Goal: Task Accomplishment & Management: Use online tool/utility

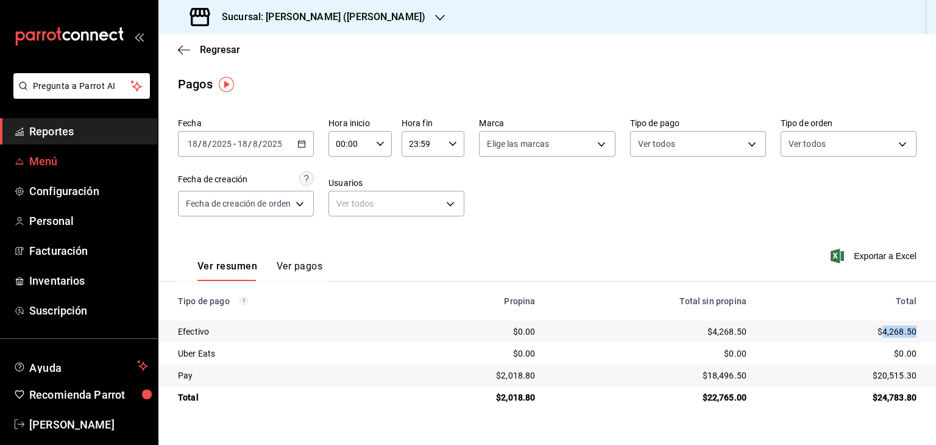
click at [51, 157] on span "Menú" at bounding box center [88, 161] width 119 height 16
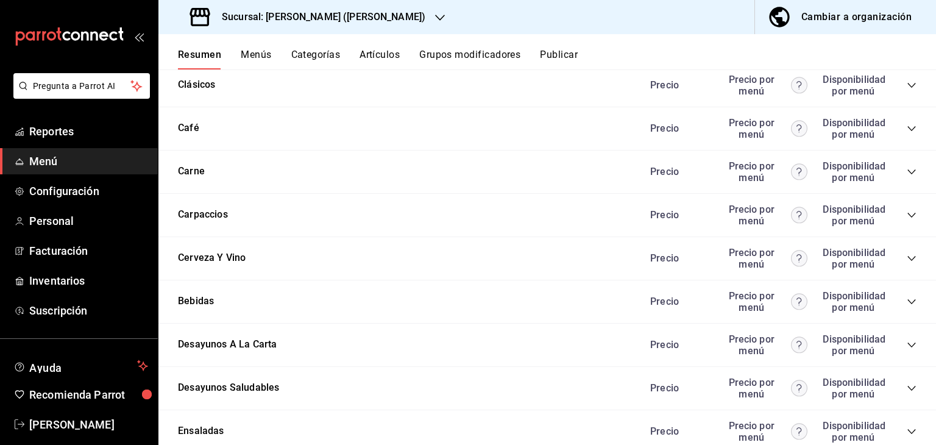
scroll to position [1096, 0]
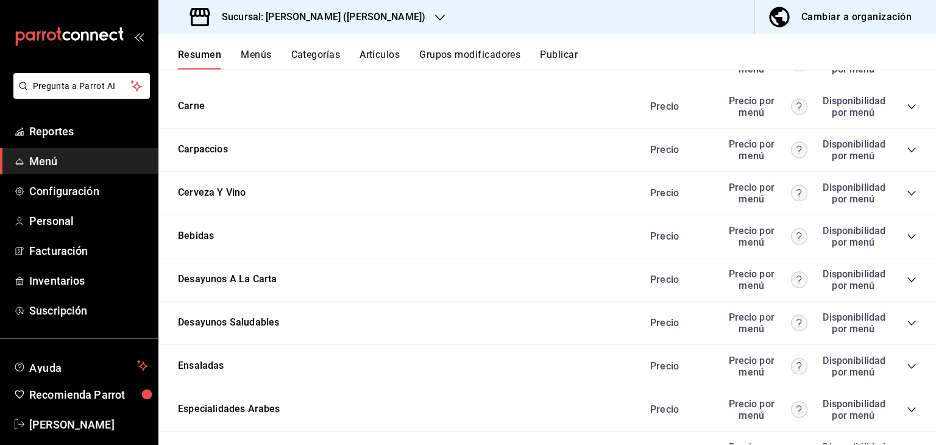
click at [906, 231] on icon "collapse-category-row" at bounding box center [911, 236] width 10 height 10
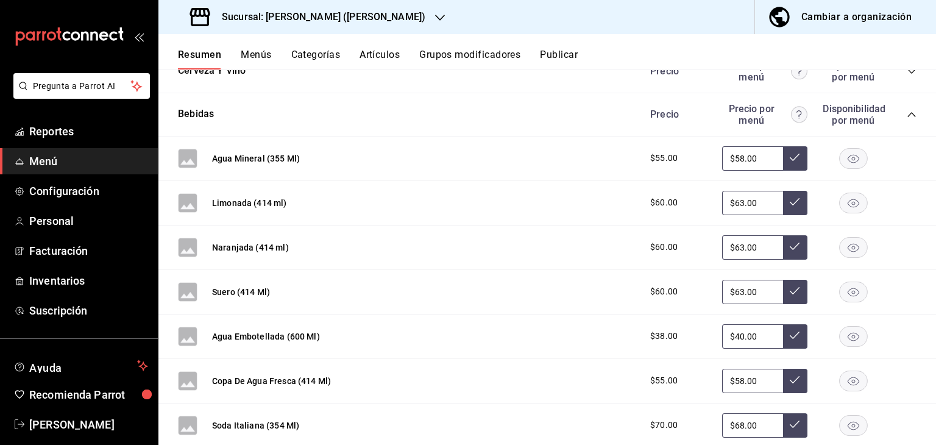
scroll to position [914, 0]
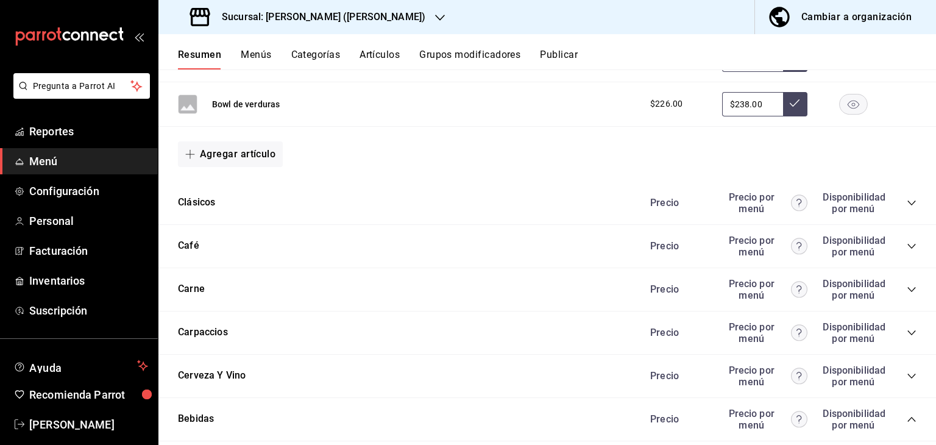
click at [907, 244] on icon "collapse-category-row" at bounding box center [911, 246] width 8 height 5
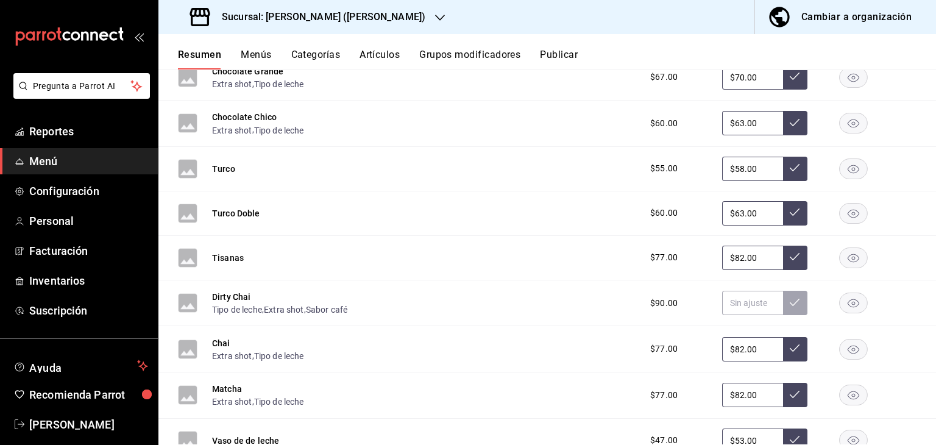
scroll to position [1706, 0]
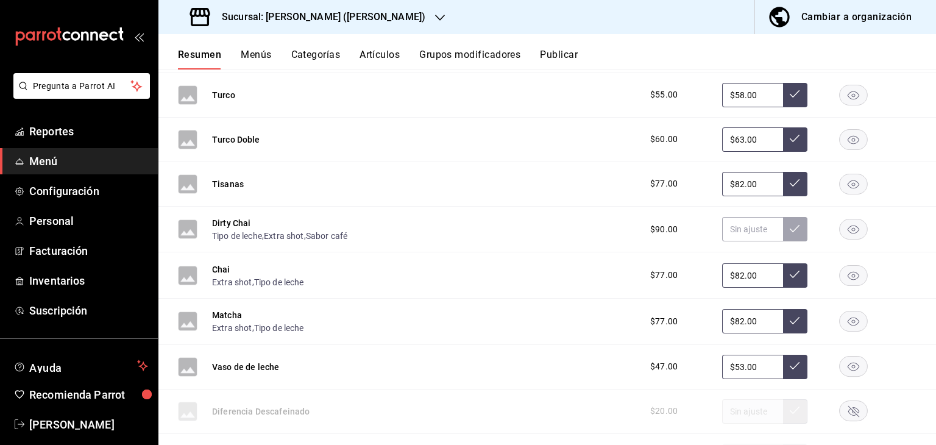
click at [319, 13] on h3 "Sucursal: [PERSON_NAME] ([PERSON_NAME])" at bounding box center [318, 17] width 213 height 15
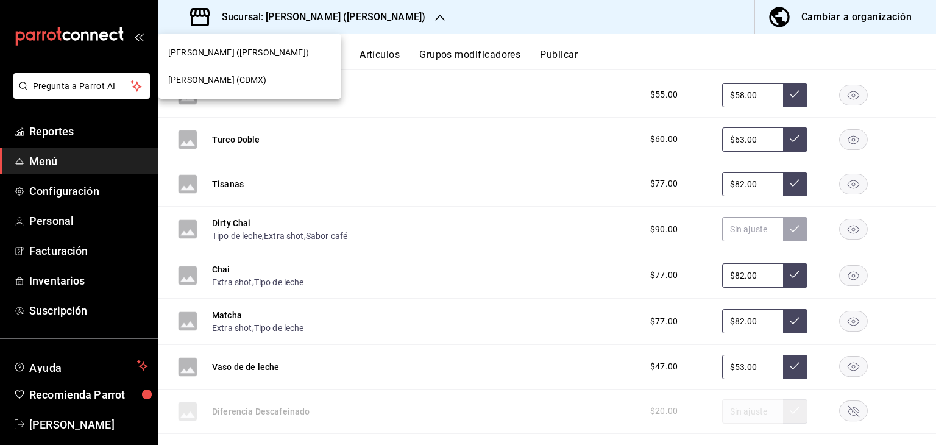
click at [292, 72] on div "[PERSON_NAME] (CDMX)" at bounding box center [249, 79] width 183 height 27
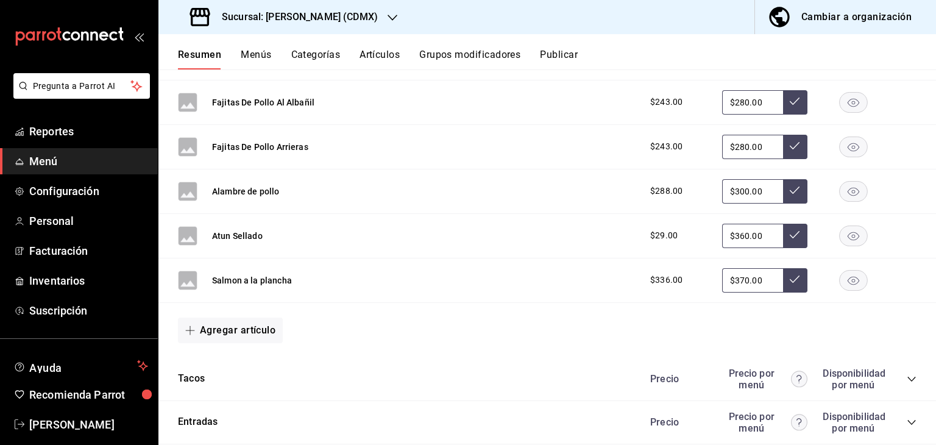
scroll to position [1523, 0]
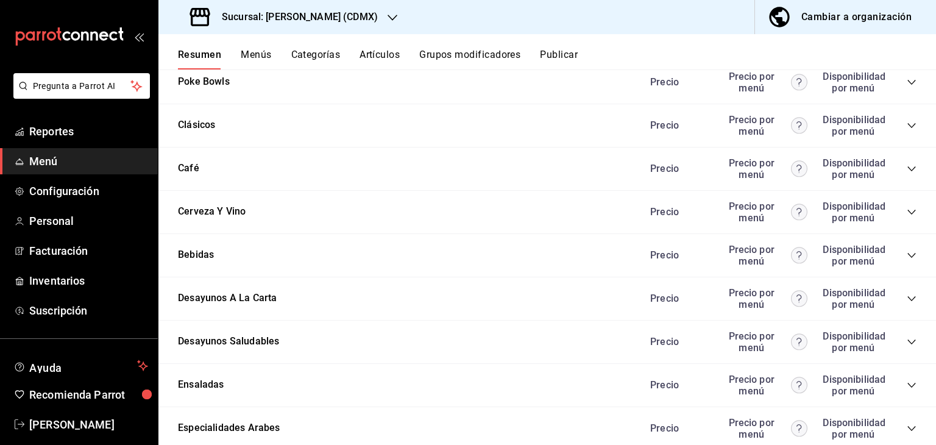
click at [906, 168] on icon "collapse-category-row" at bounding box center [911, 169] width 10 height 10
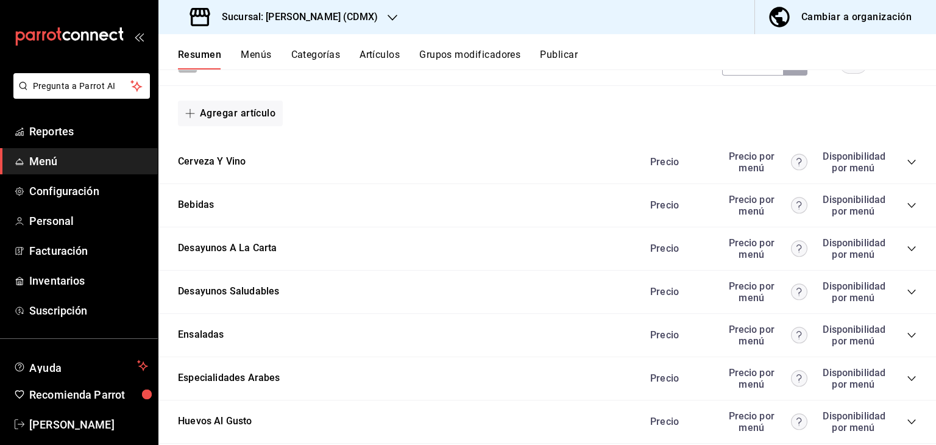
scroll to position [2779, 0]
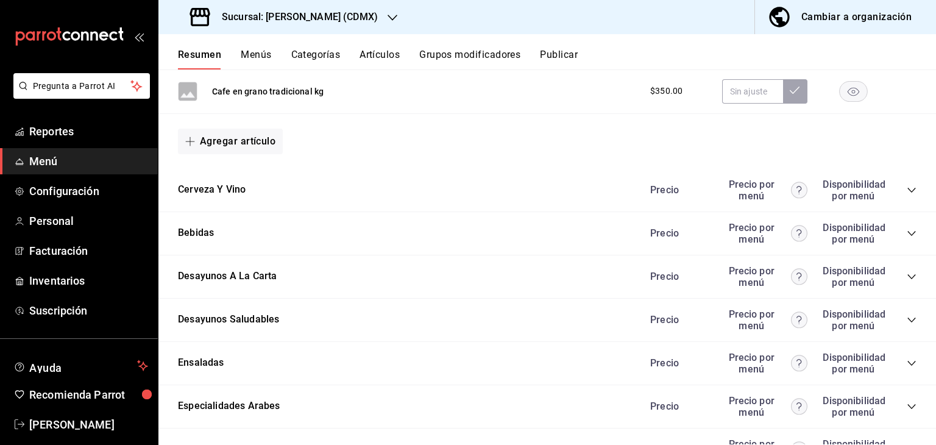
click at [906, 230] on icon "collapse-category-row" at bounding box center [911, 233] width 10 height 10
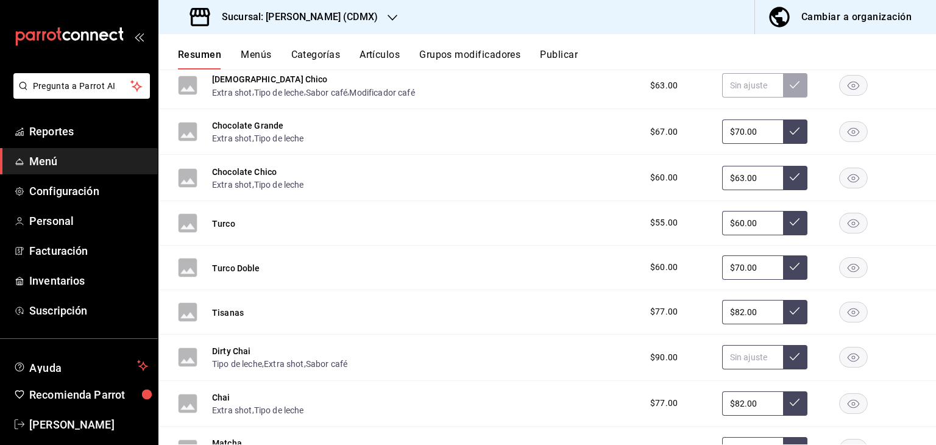
scroll to position [1927, 0]
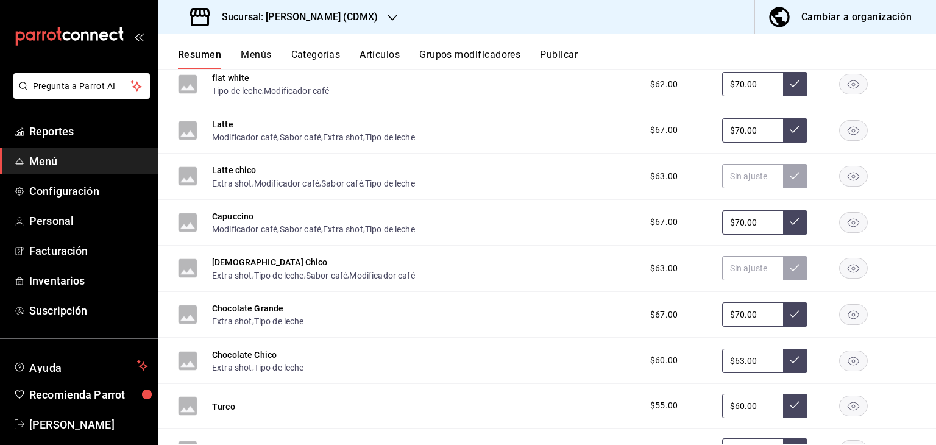
click at [322, 18] on h3 "Sucursal: [PERSON_NAME] (CDMX)" at bounding box center [295, 17] width 166 height 15
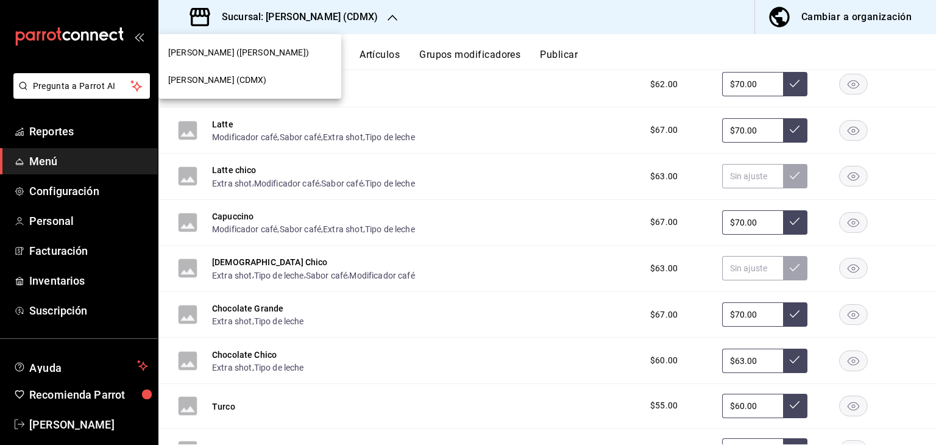
click at [287, 52] on div "[PERSON_NAME] ([PERSON_NAME])" at bounding box center [249, 52] width 163 height 13
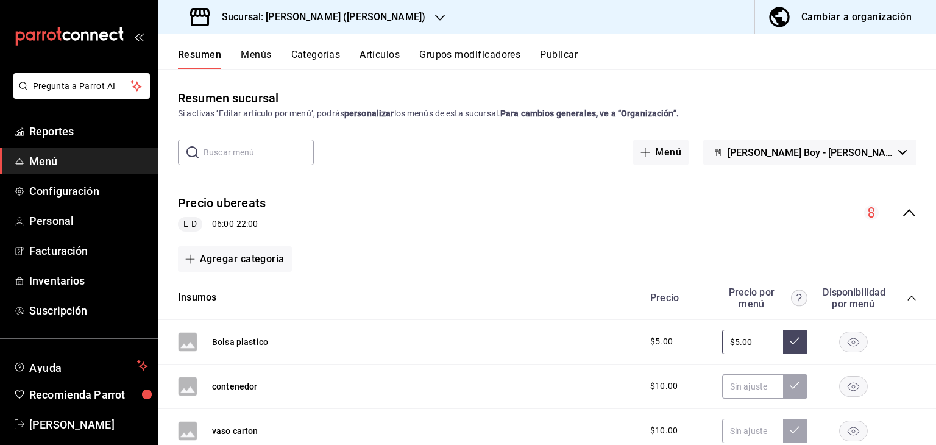
click at [819, 18] on div "Cambiar a organización" at bounding box center [856, 17] width 110 height 17
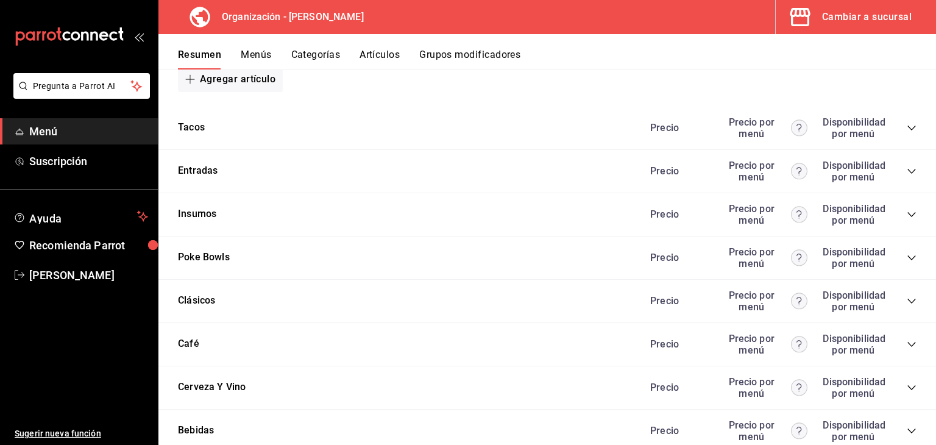
scroll to position [1462, 0]
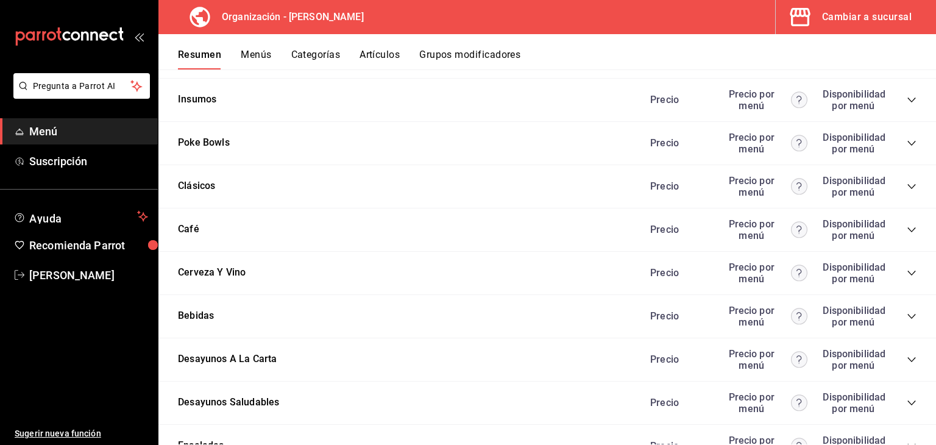
click at [906, 316] on icon "collapse-category-row" at bounding box center [911, 316] width 10 height 10
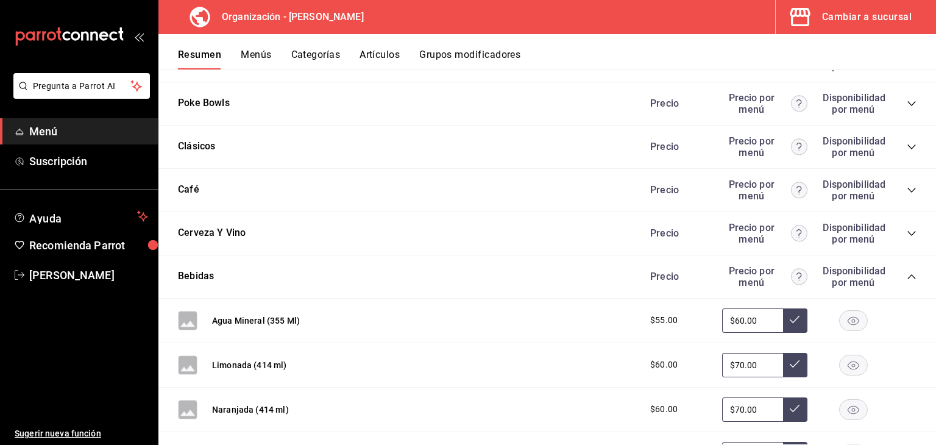
scroll to position [1523, 0]
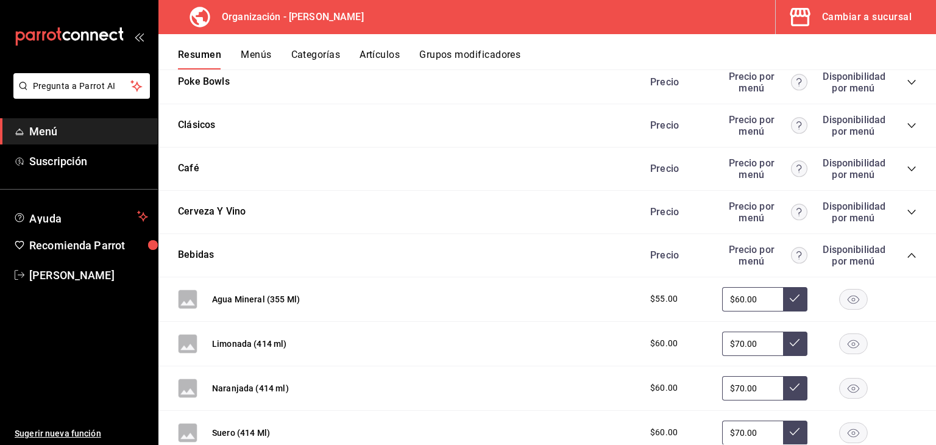
click at [755, 295] on input "$60.00" at bounding box center [752, 299] width 61 height 24
type input "$65.00"
click at [789, 298] on icon at bounding box center [794, 298] width 10 height 10
click at [906, 164] on icon "collapse-category-row" at bounding box center [911, 169] width 10 height 10
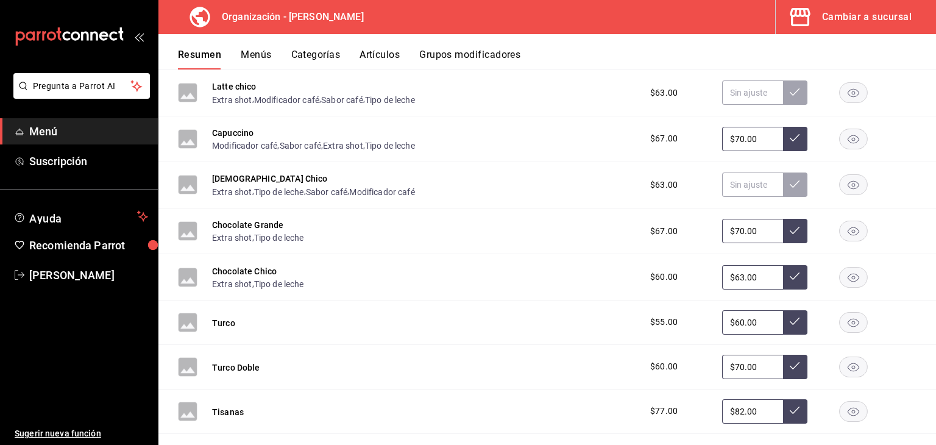
scroll to position [2193, 0]
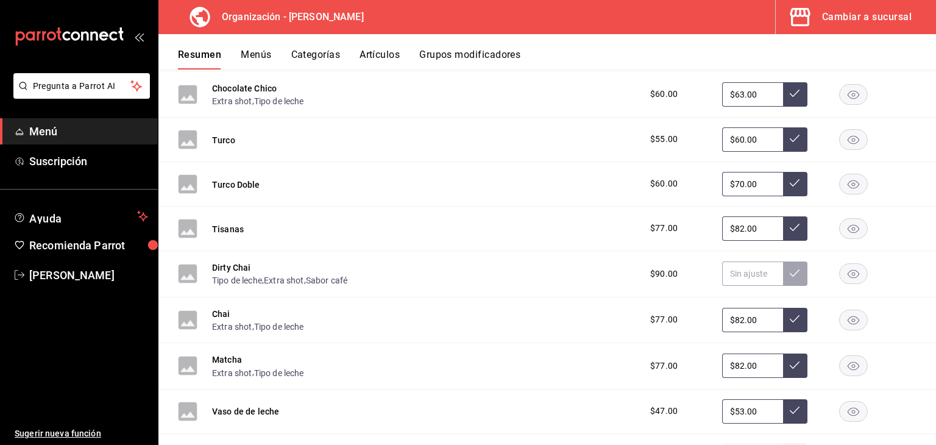
click at [752, 230] on input "$82.00" at bounding box center [752, 228] width 61 height 24
type input "$80.00"
click at [789, 230] on icon at bounding box center [794, 227] width 10 height 10
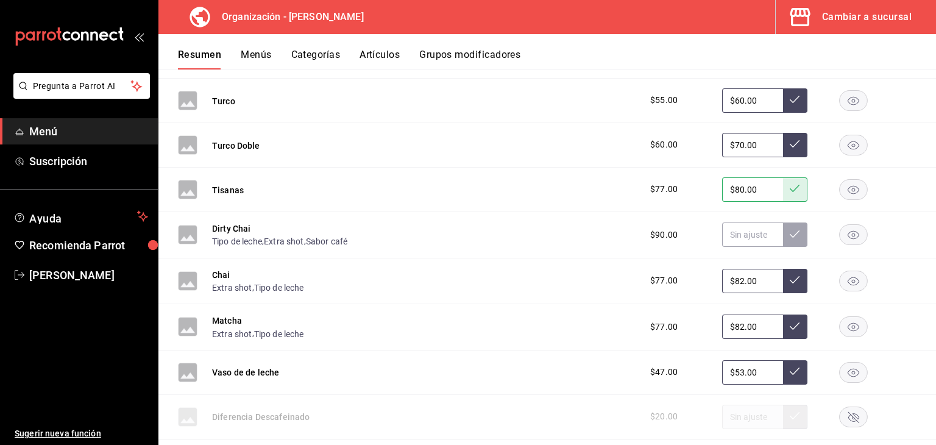
scroll to position [2254, 0]
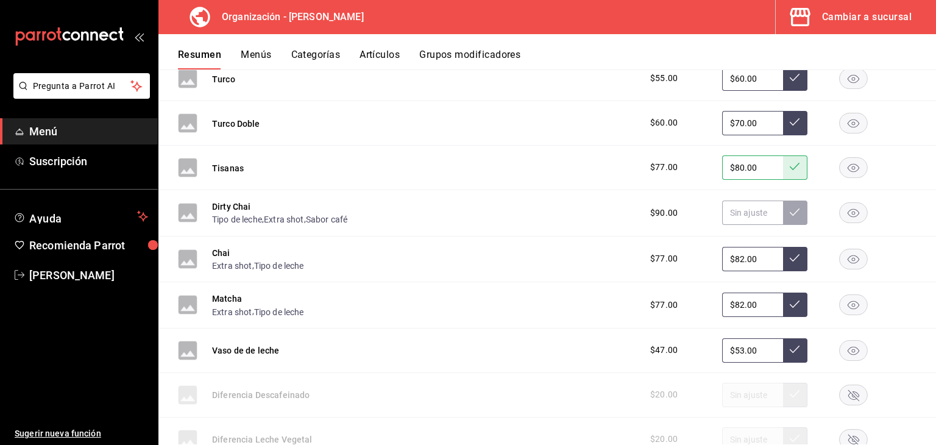
click at [747, 252] on input "$82.00" at bounding box center [752, 259] width 61 height 24
type input "$80.00"
click at [789, 255] on icon at bounding box center [794, 257] width 10 height 7
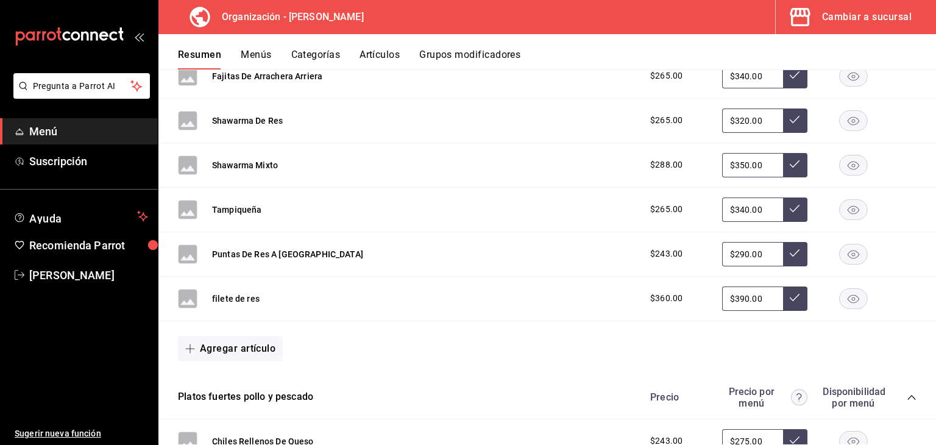
scroll to position [487, 0]
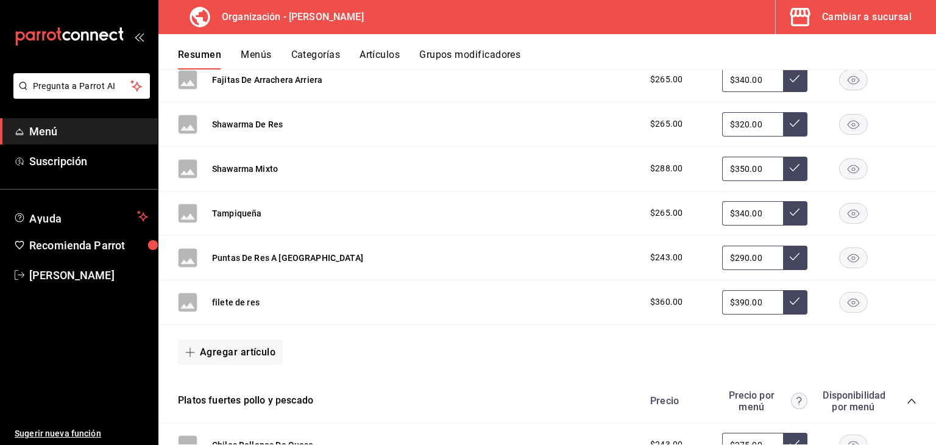
click at [261, 57] on button "Menús" at bounding box center [256, 59] width 30 height 21
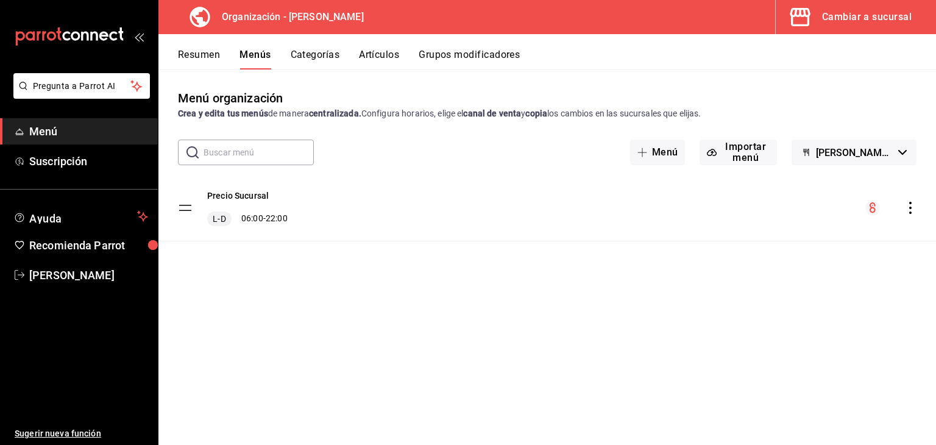
click at [909, 213] on icon "actions" at bounding box center [910, 208] width 12 height 12
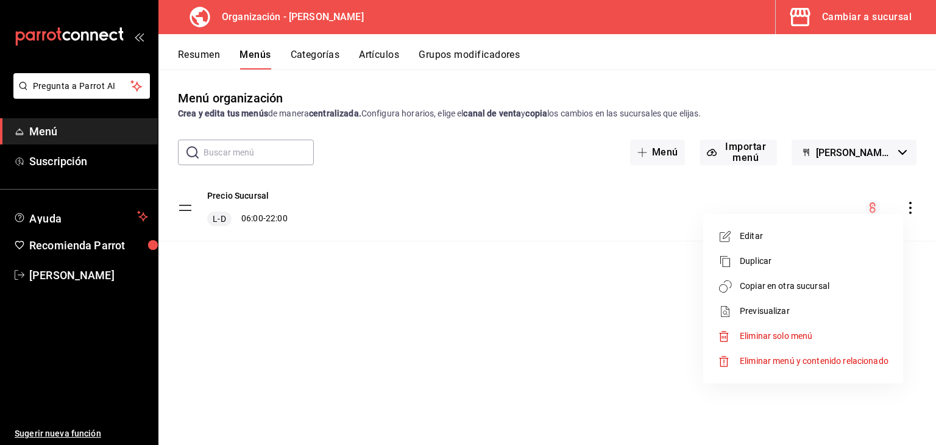
click at [831, 286] on span "Copiar en otra sucursal" at bounding box center [813, 286] width 149 height 13
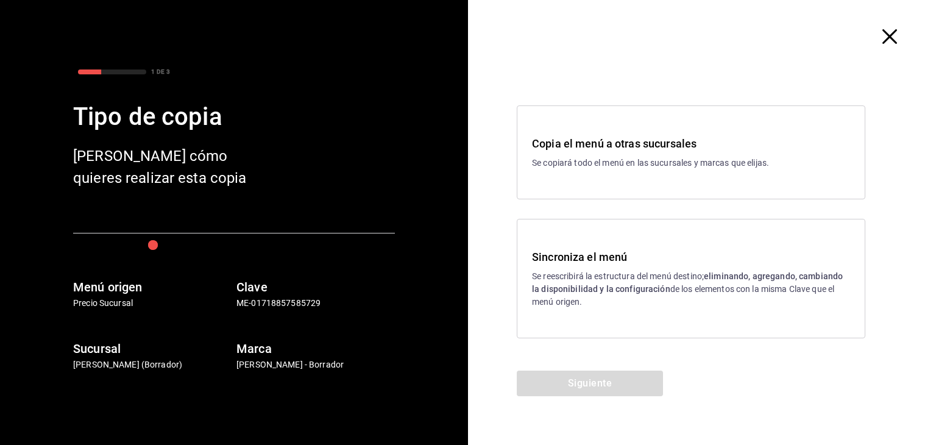
click at [714, 286] on p "Se reescribirá la estructura del menú destino; eliminando, agregando, cambiando…" at bounding box center [691, 289] width 318 height 38
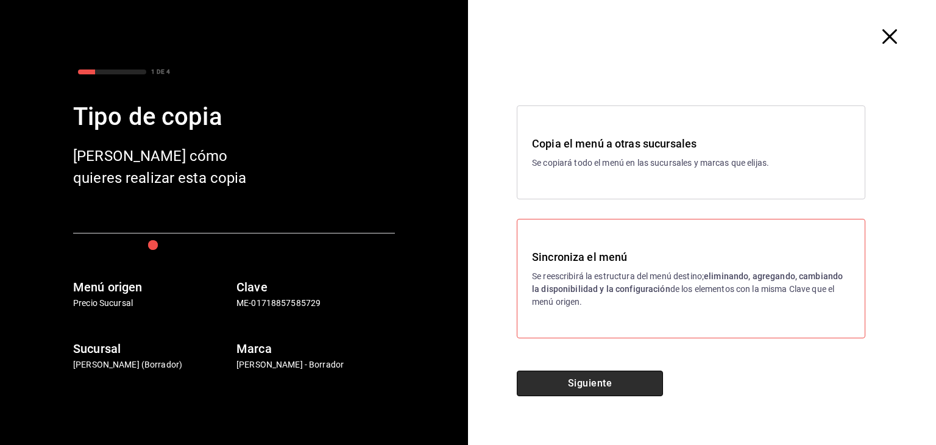
click at [628, 386] on button "Siguiente" at bounding box center [590, 383] width 146 height 26
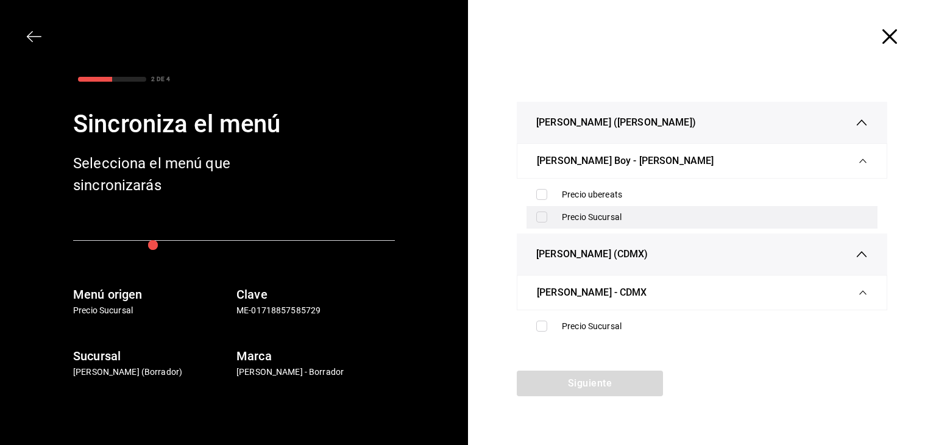
click at [547, 219] on label at bounding box center [544, 216] width 16 height 11
click at [547, 219] on input "checkbox" at bounding box center [541, 216] width 11 height 11
click at [543, 217] on input "checkbox" at bounding box center [541, 216] width 11 height 11
checkbox input "true"
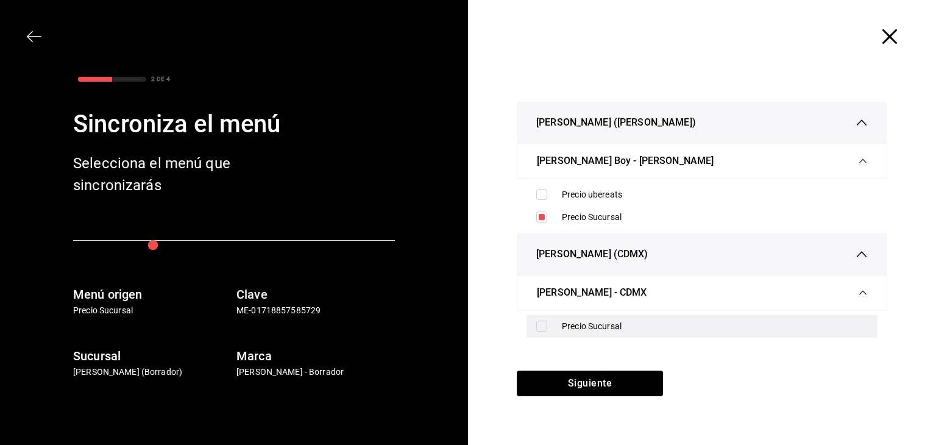
click at [543, 328] on input "checkbox" at bounding box center [541, 325] width 11 height 11
checkbox input "true"
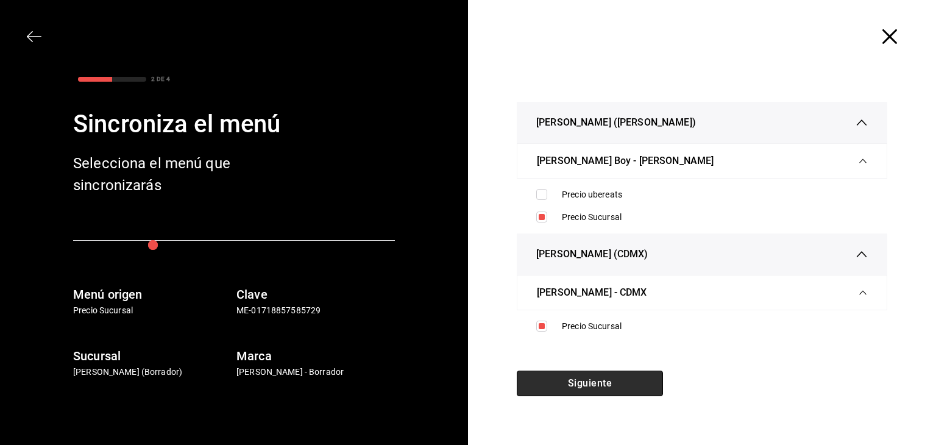
click at [570, 378] on button "Siguiente" at bounding box center [590, 383] width 146 height 26
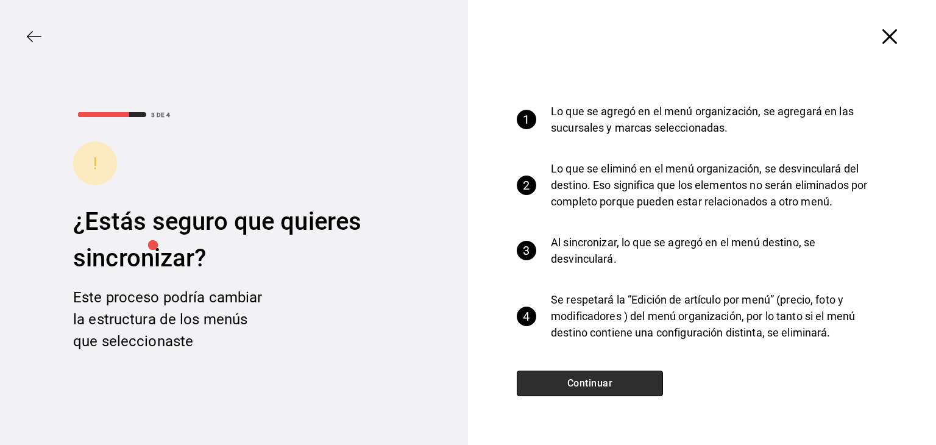
click at [570, 378] on button "Continuar" at bounding box center [590, 383] width 146 height 26
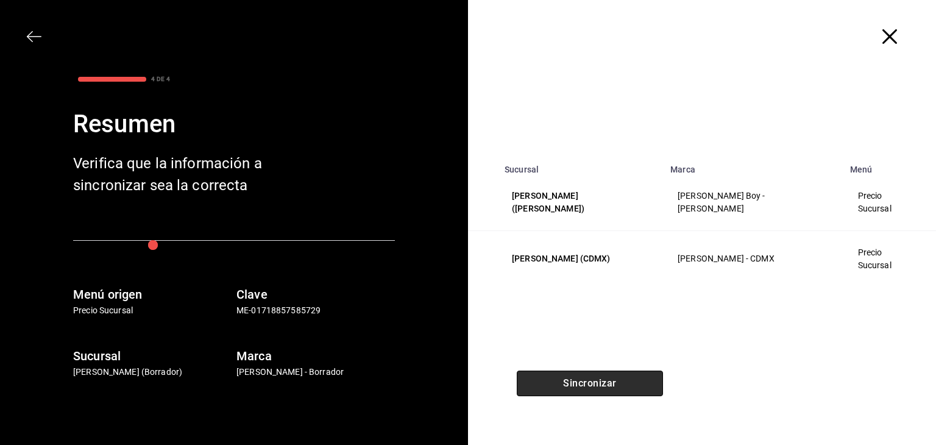
click at [570, 381] on button "Sincronizar" at bounding box center [590, 383] width 146 height 26
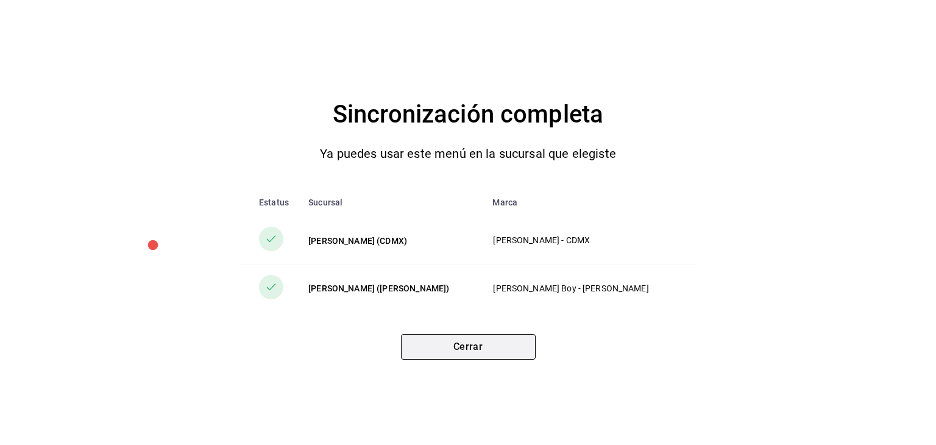
click at [451, 347] on button "Cerrar" at bounding box center [468, 347] width 135 height 26
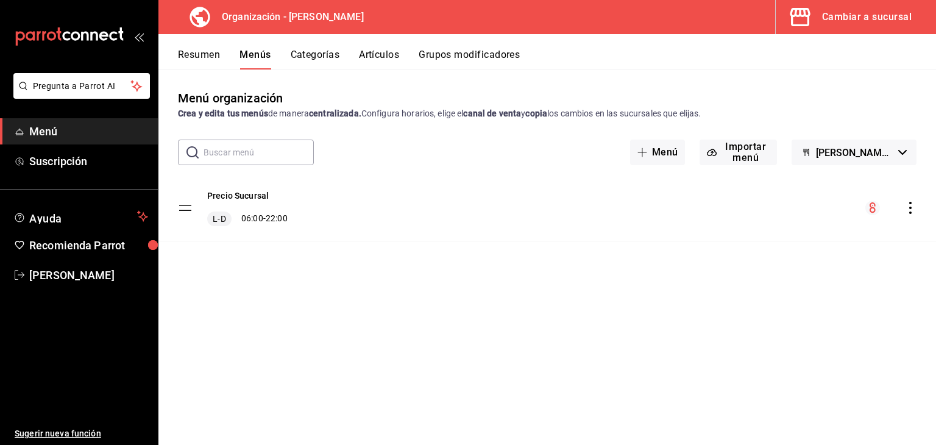
click at [848, 23] on div "Cambiar a sucursal" at bounding box center [867, 17] width 90 height 17
